Goal: Complete application form: Complete application form

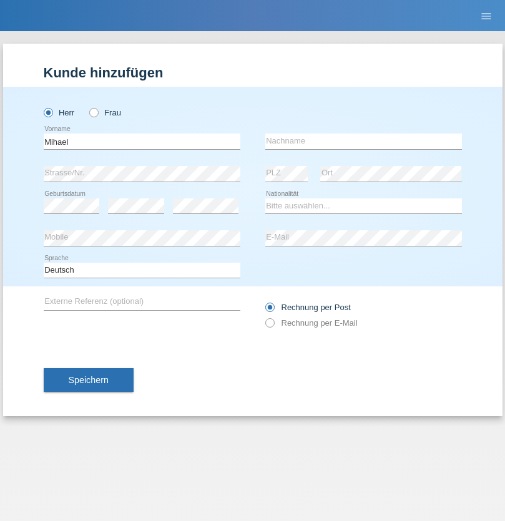
type input "Mihael"
click at [363, 141] on input "text" at bounding box center [363, 142] width 197 height 16
type input "Marojevic"
select select "HR"
select select "C"
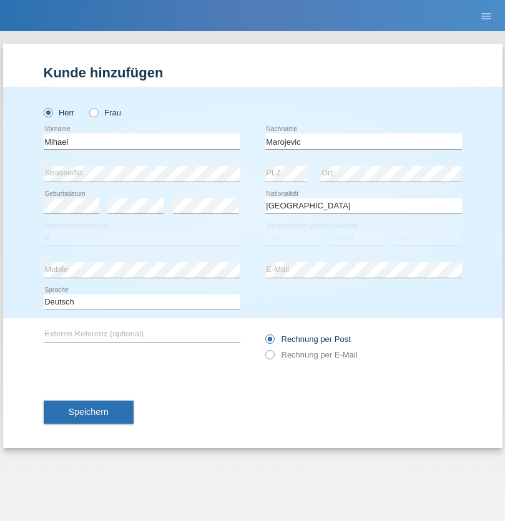
select select "17"
select select "06"
select select "1976"
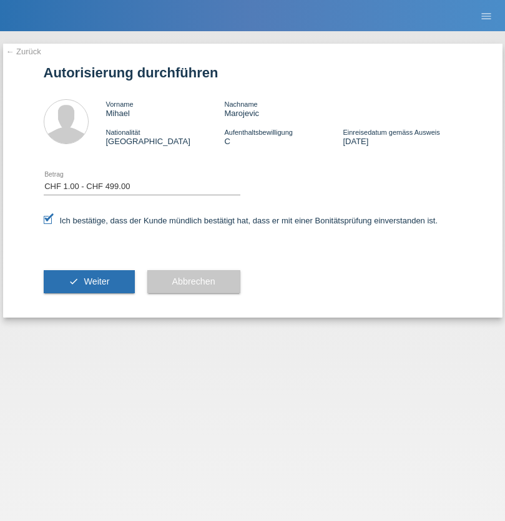
select select "1"
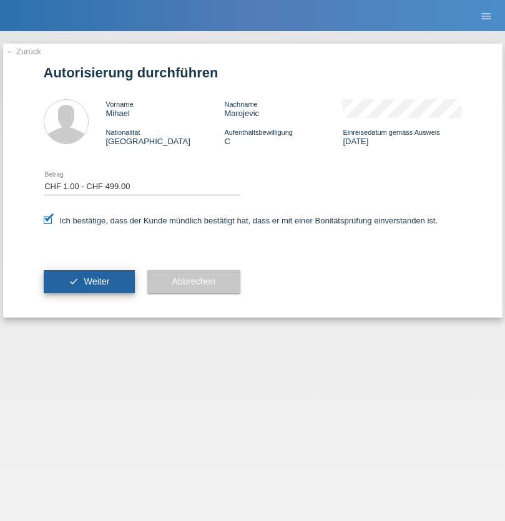
click at [89, 282] on span "Weiter" at bounding box center [97, 282] width 26 height 10
